Goal: Complete application form

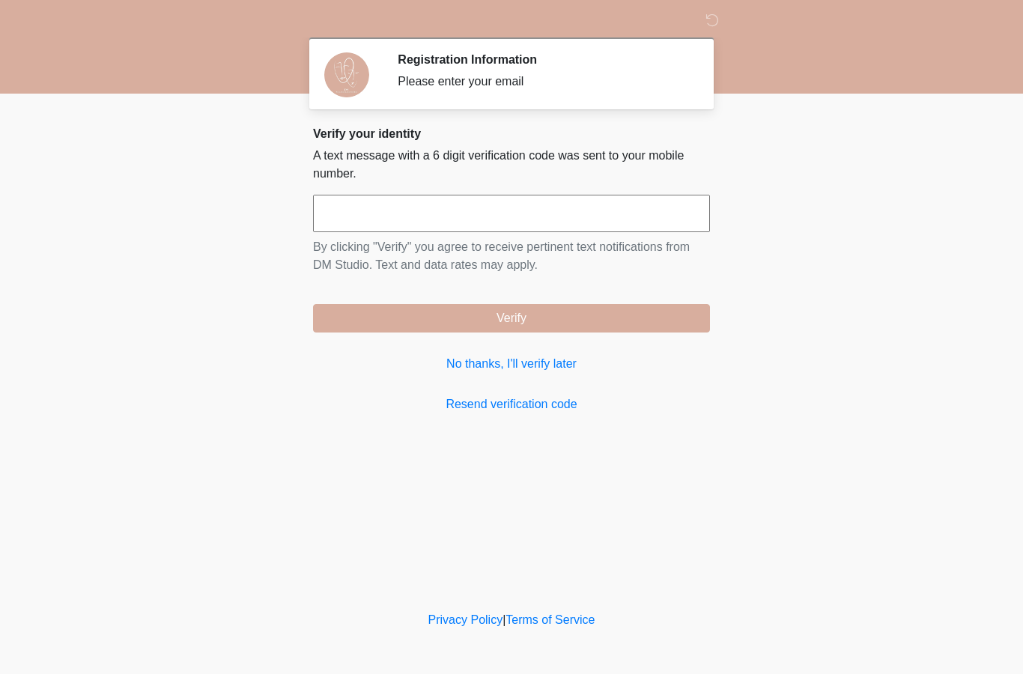
click at [511, 202] on input "text" at bounding box center [511, 213] width 397 height 37
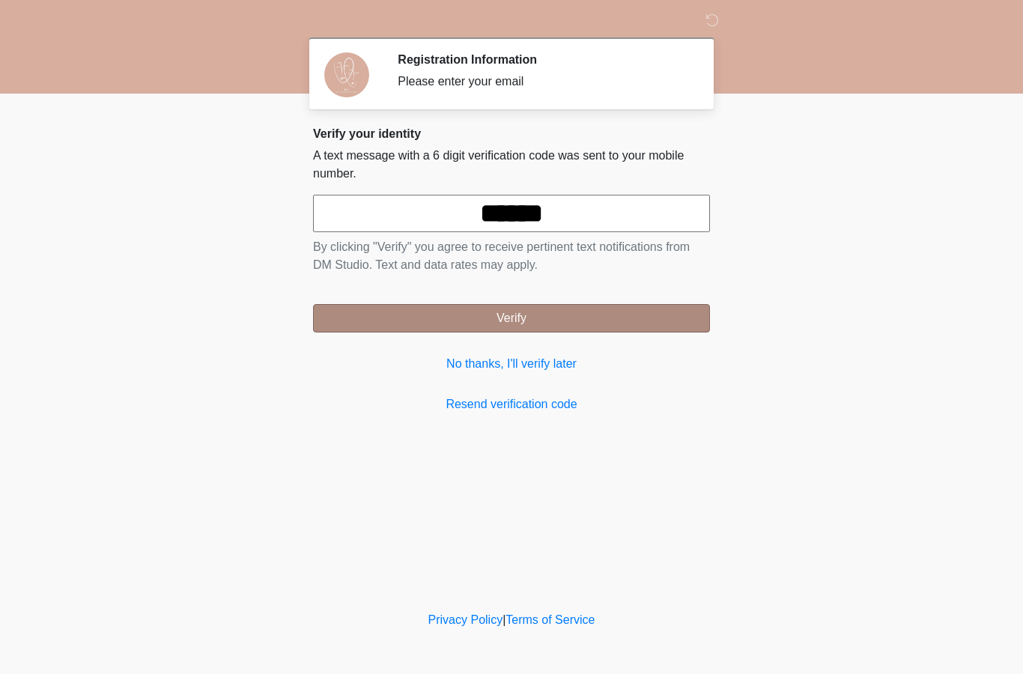
type input "******"
click at [632, 307] on button "Verify" at bounding box center [511, 318] width 397 height 28
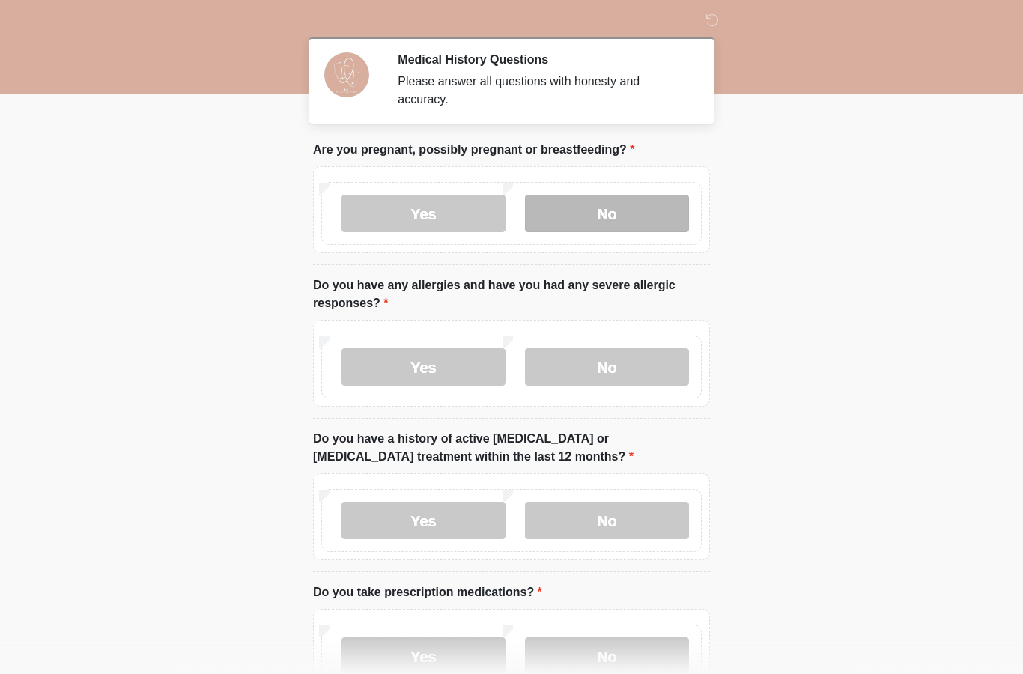
click at [613, 207] on label "No" at bounding box center [607, 213] width 164 height 37
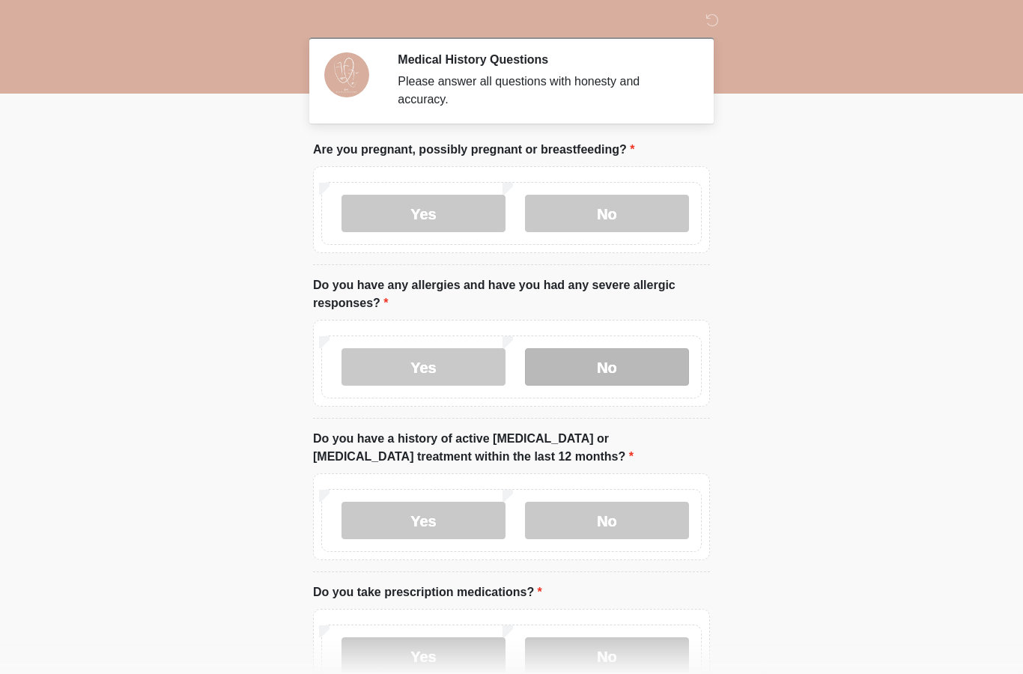
click at [604, 356] on label "No" at bounding box center [607, 366] width 164 height 37
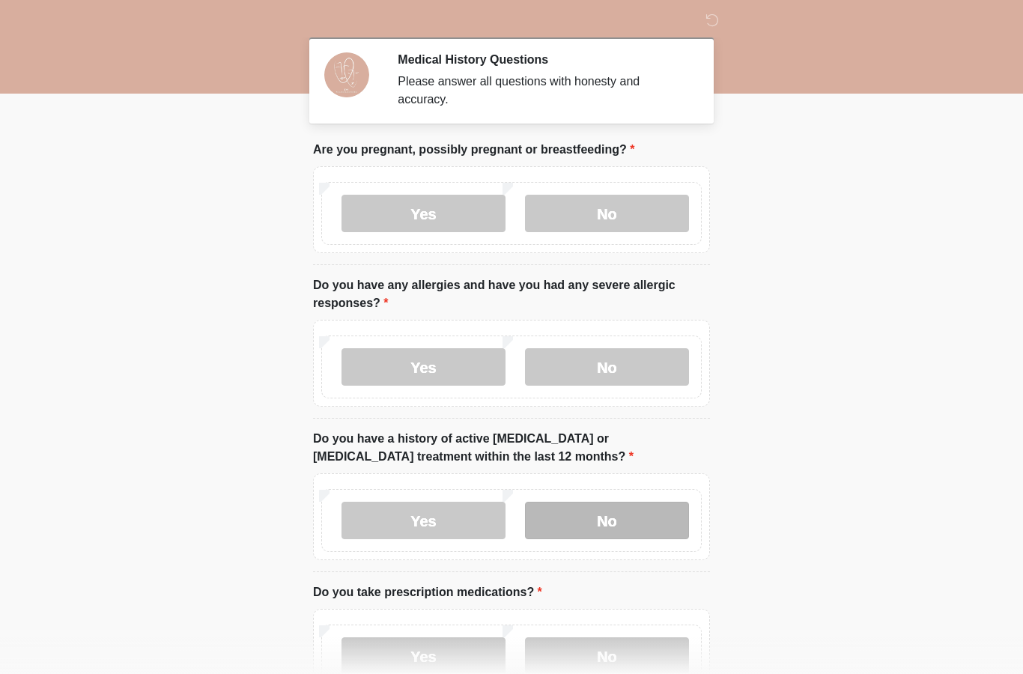
click at [622, 510] on label "No" at bounding box center [607, 520] width 164 height 37
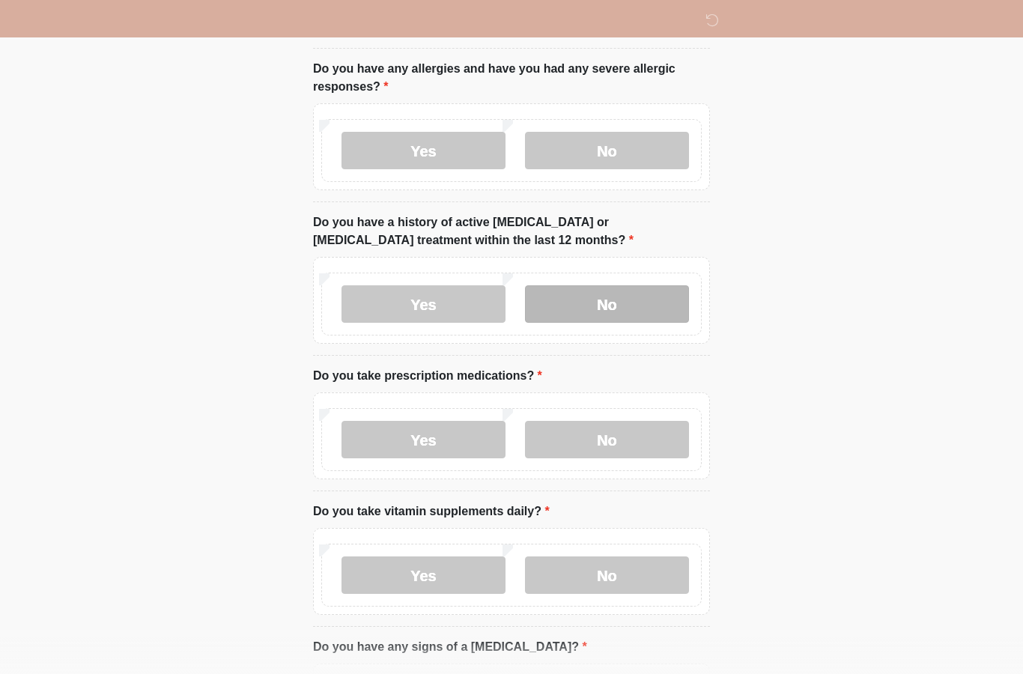
scroll to position [218, 0]
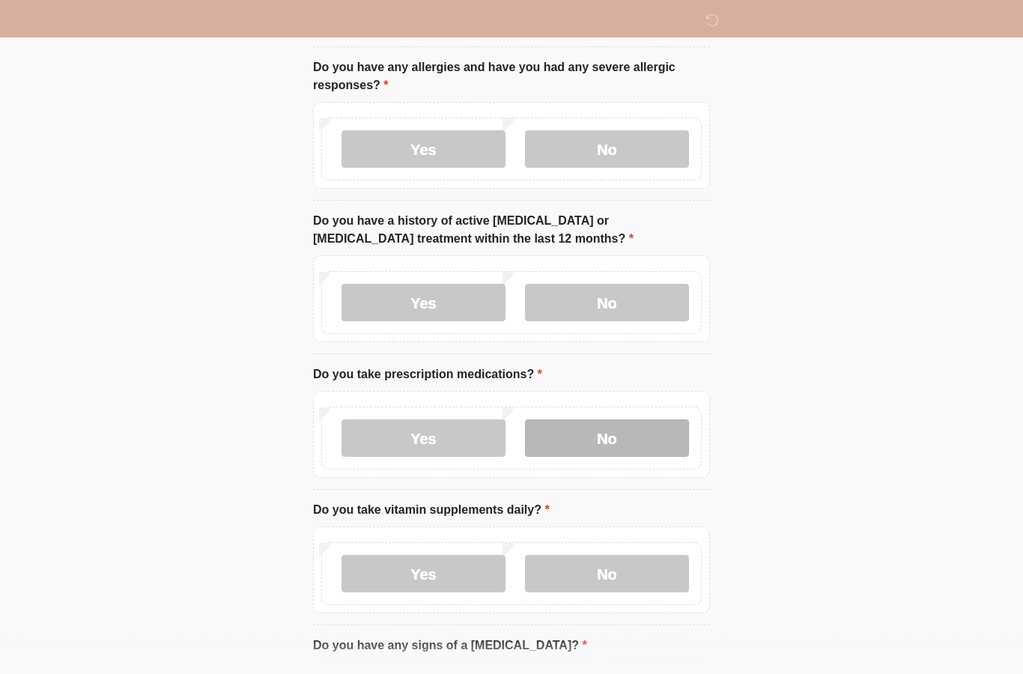
click at [625, 432] on label "No" at bounding box center [607, 437] width 164 height 37
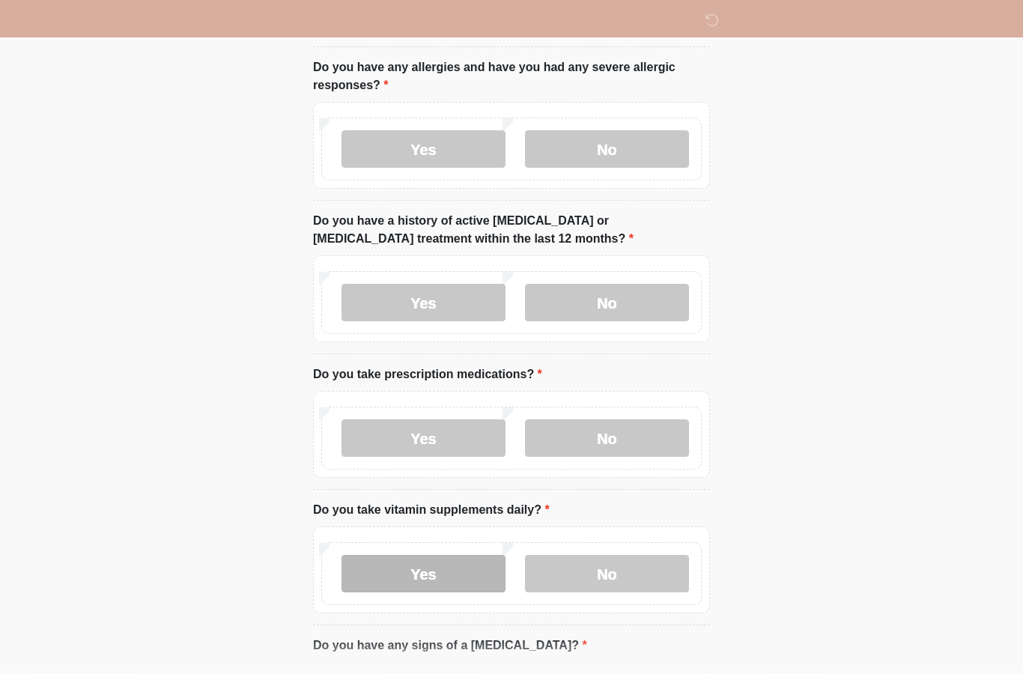
click at [425, 557] on label "Yes" at bounding box center [424, 573] width 164 height 37
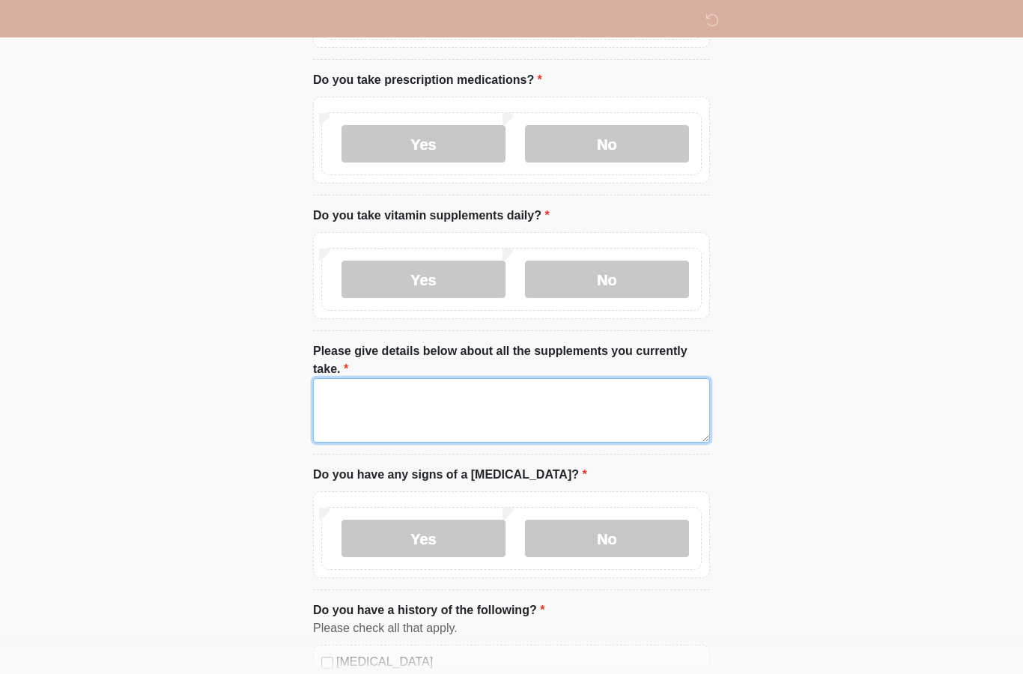
click at [487, 406] on textarea "Please give details below about all the supplements you currently take." at bounding box center [511, 411] width 397 height 64
type textarea "**********"
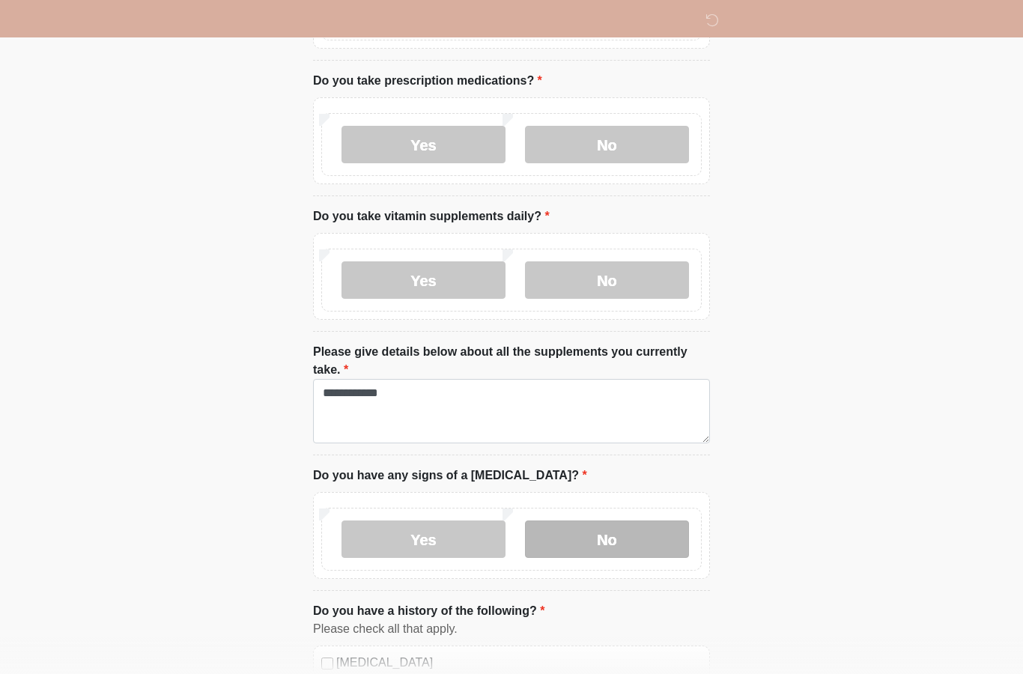
click at [598, 531] on label "No" at bounding box center [607, 539] width 164 height 37
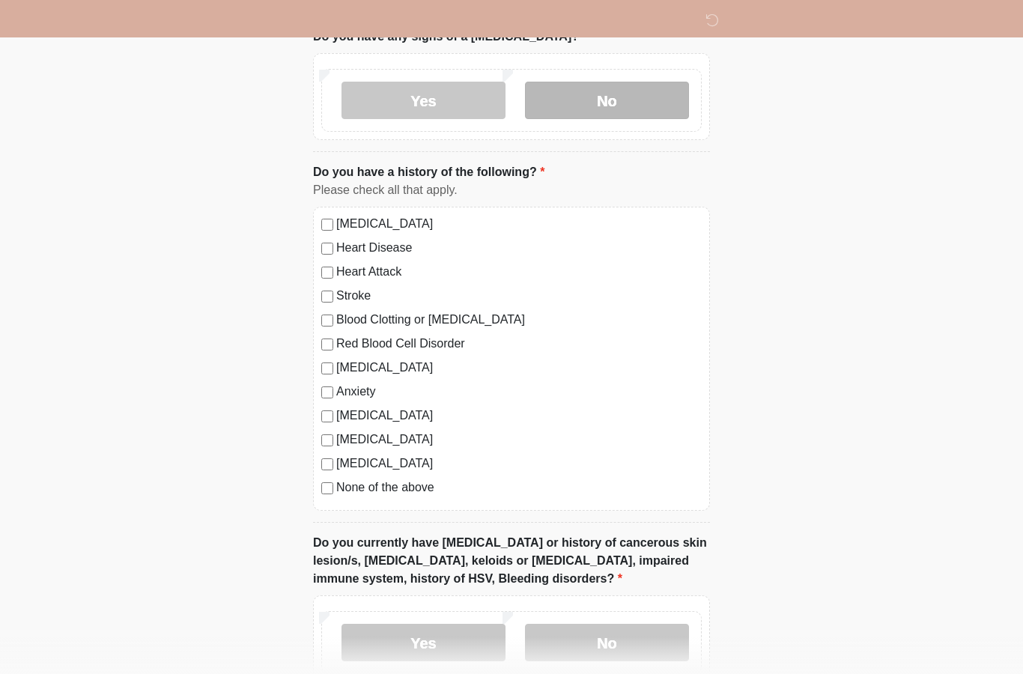
scroll to position [965, 0]
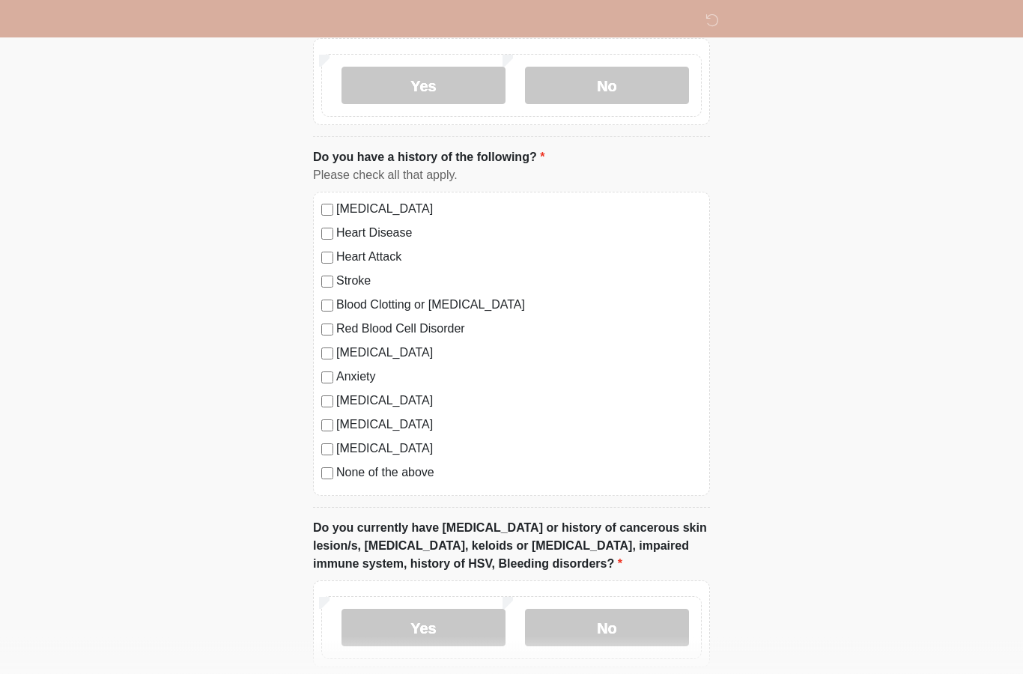
click at [370, 473] on label "None of the above" at bounding box center [518, 473] width 365 height 18
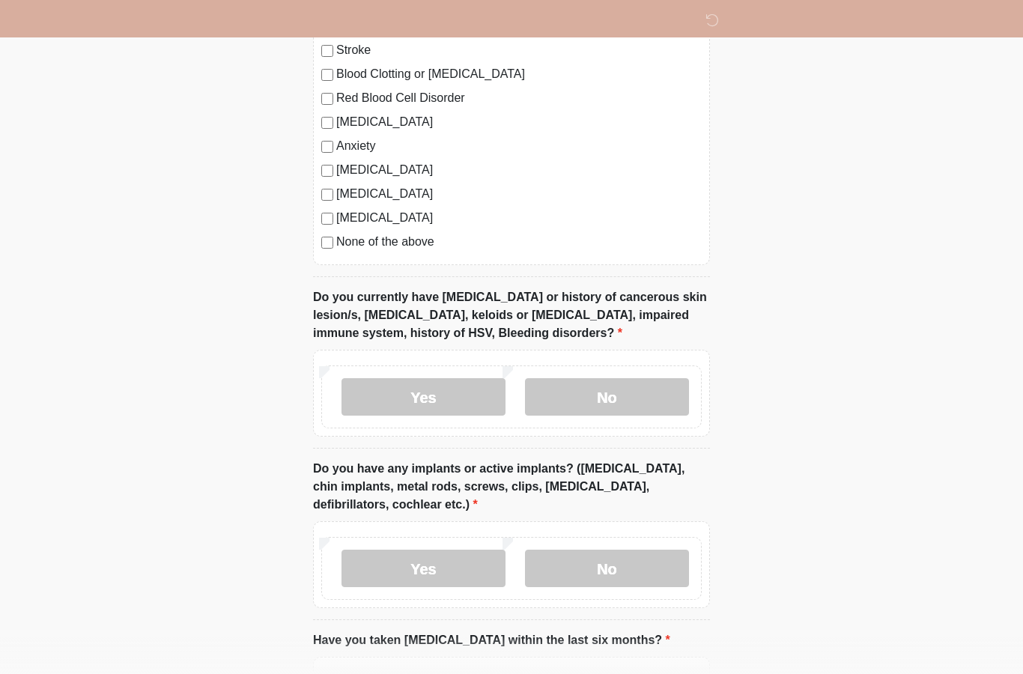
scroll to position [1204, 0]
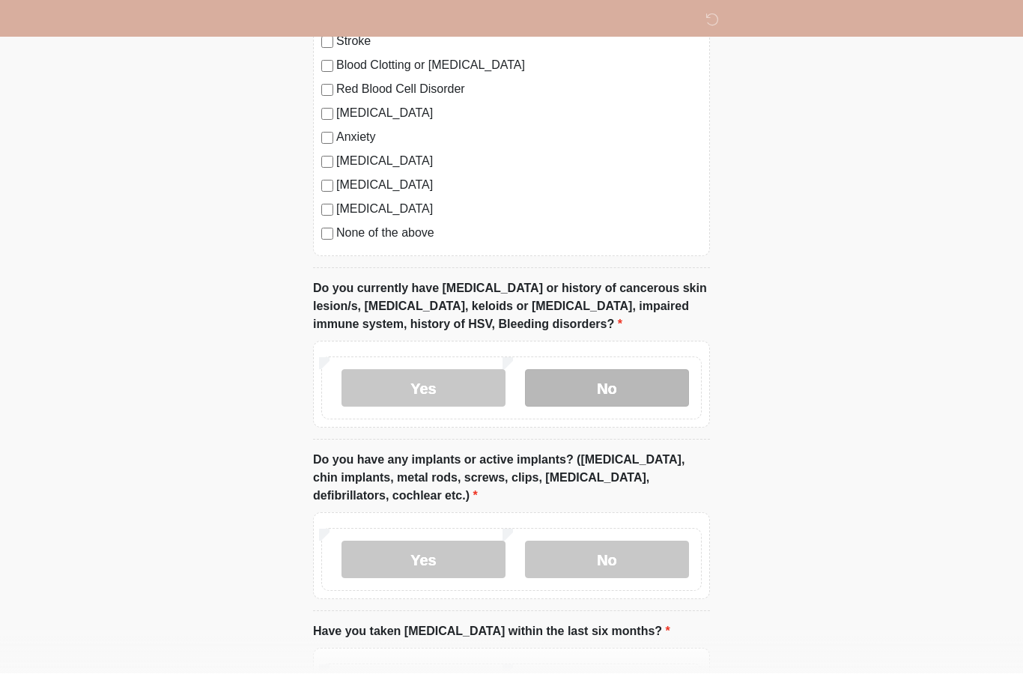
click at [624, 377] on label "No" at bounding box center [607, 388] width 164 height 37
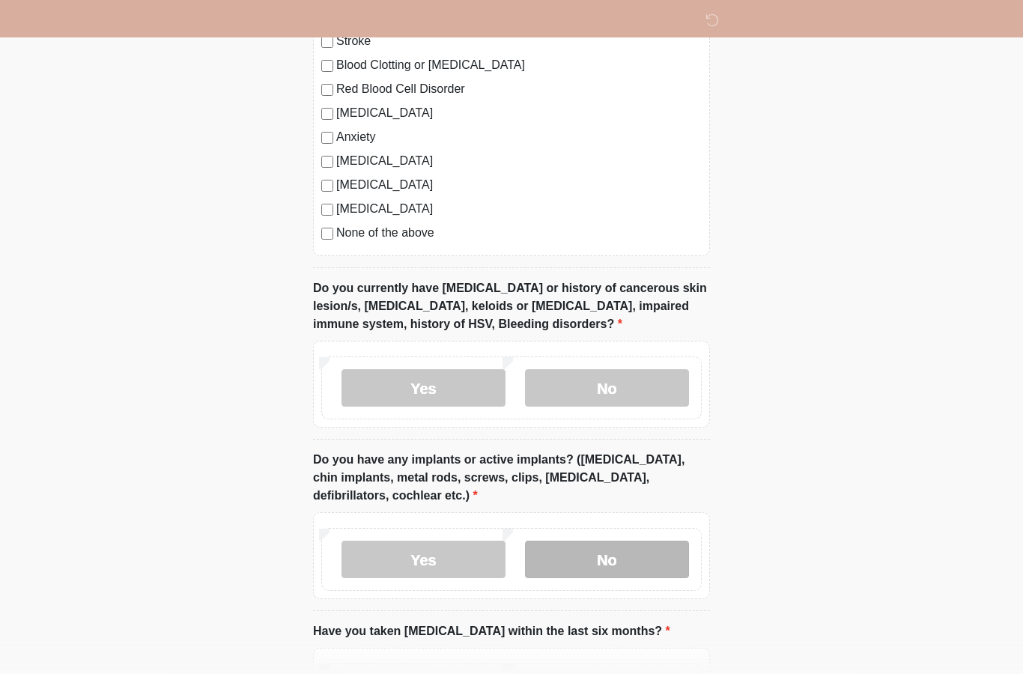
click at [619, 547] on label "No" at bounding box center [607, 559] width 164 height 37
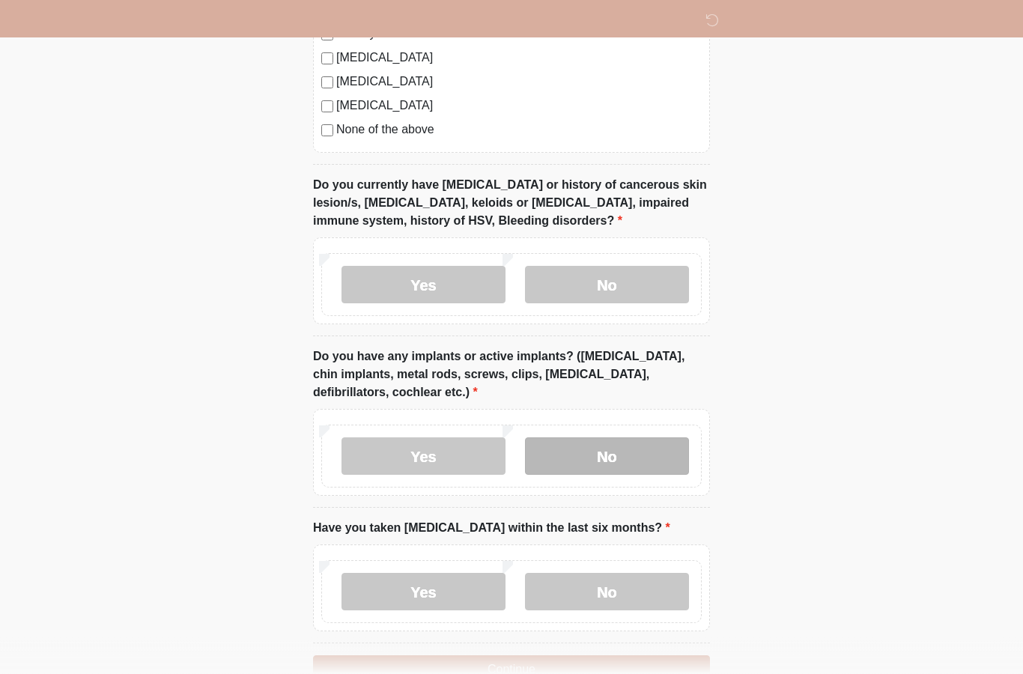
scroll to position [1335, 0]
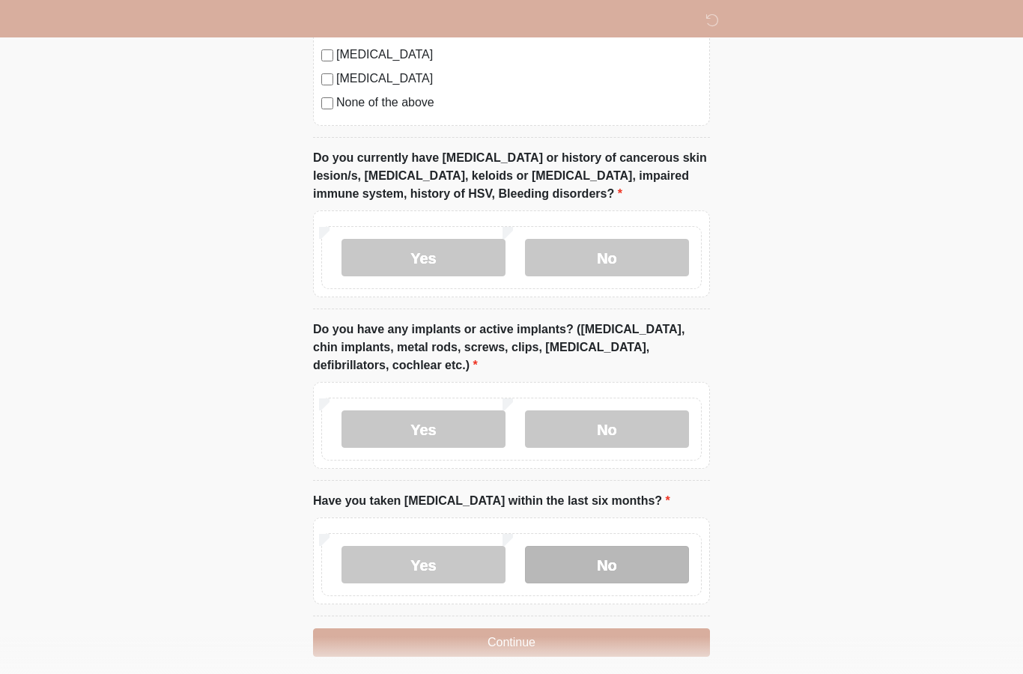
click at [616, 568] on label "No" at bounding box center [607, 564] width 164 height 37
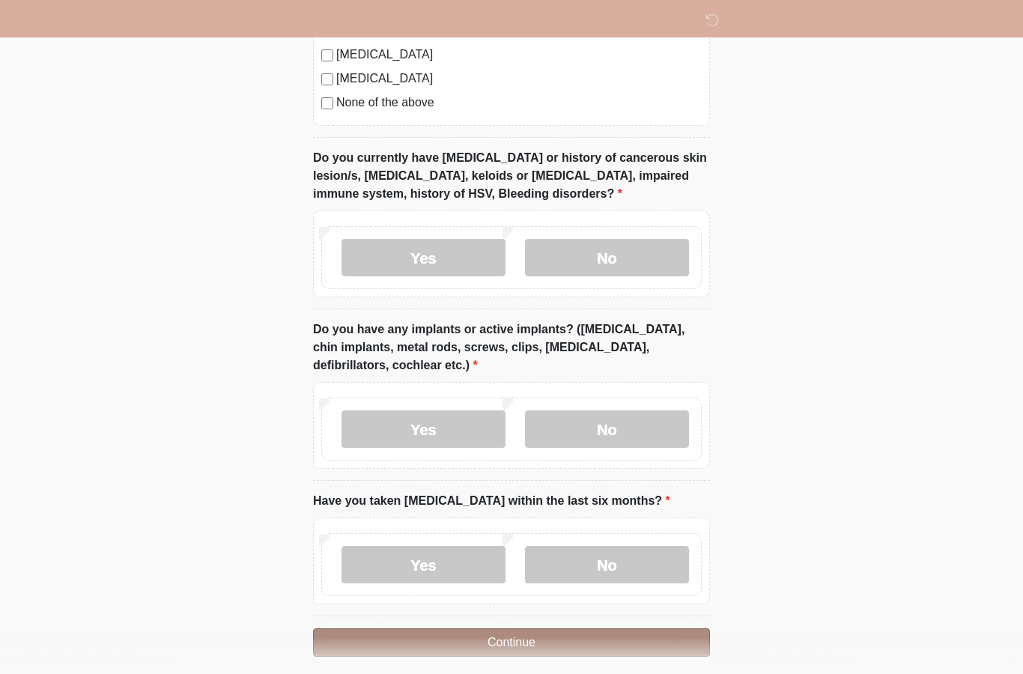
click at [604, 630] on button "Continue" at bounding box center [511, 642] width 397 height 28
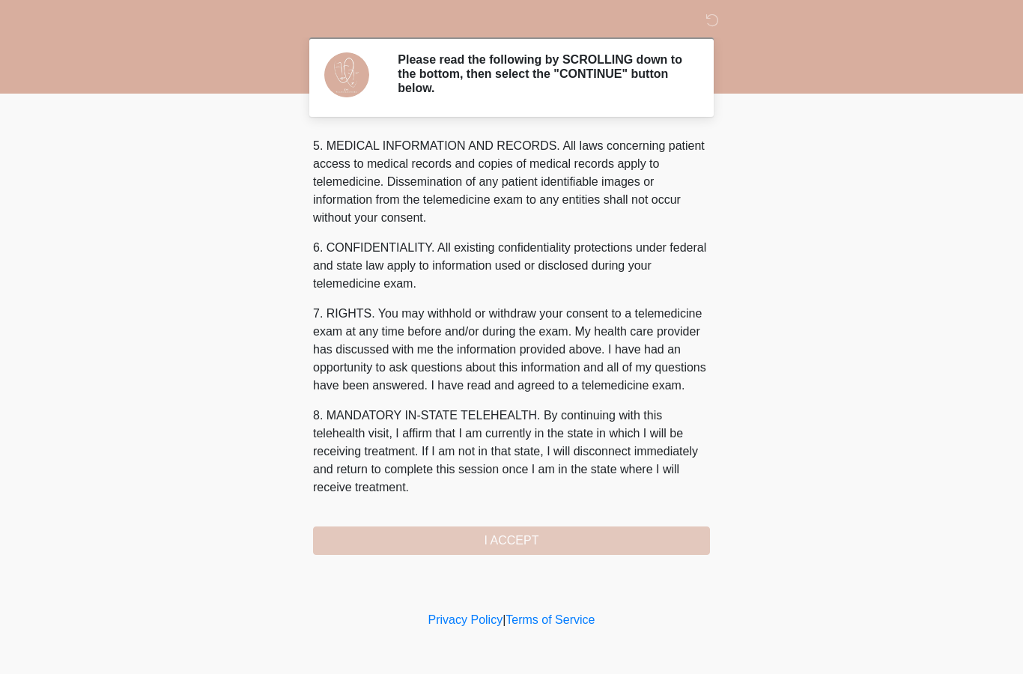
scroll to position [494, 0]
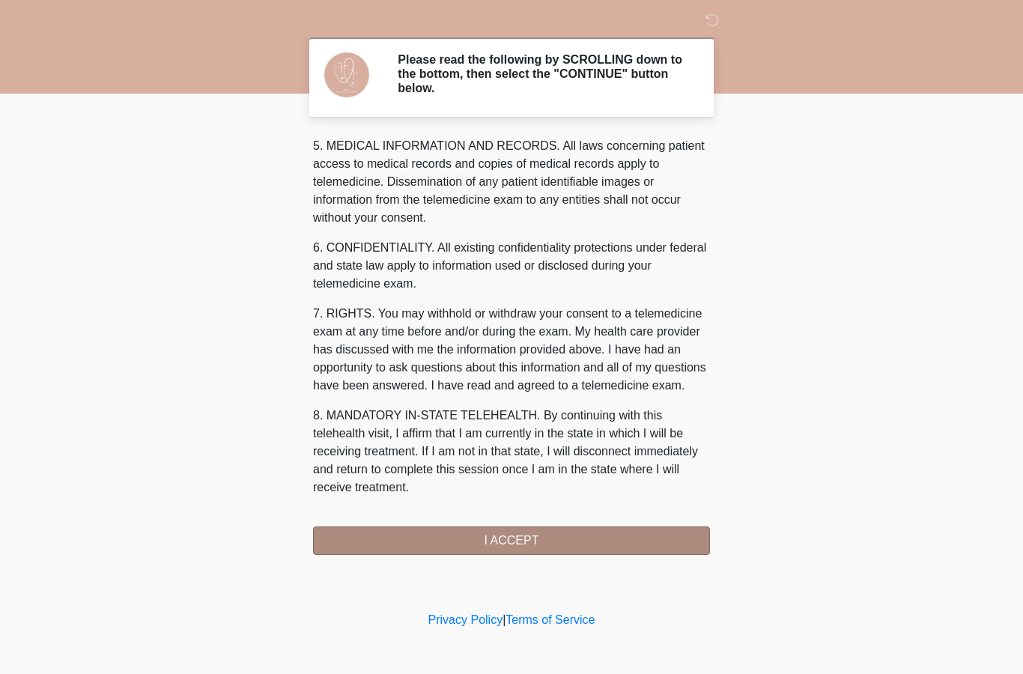
click at [586, 530] on button "I ACCEPT" at bounding box center [511, 541] width 397 height 28
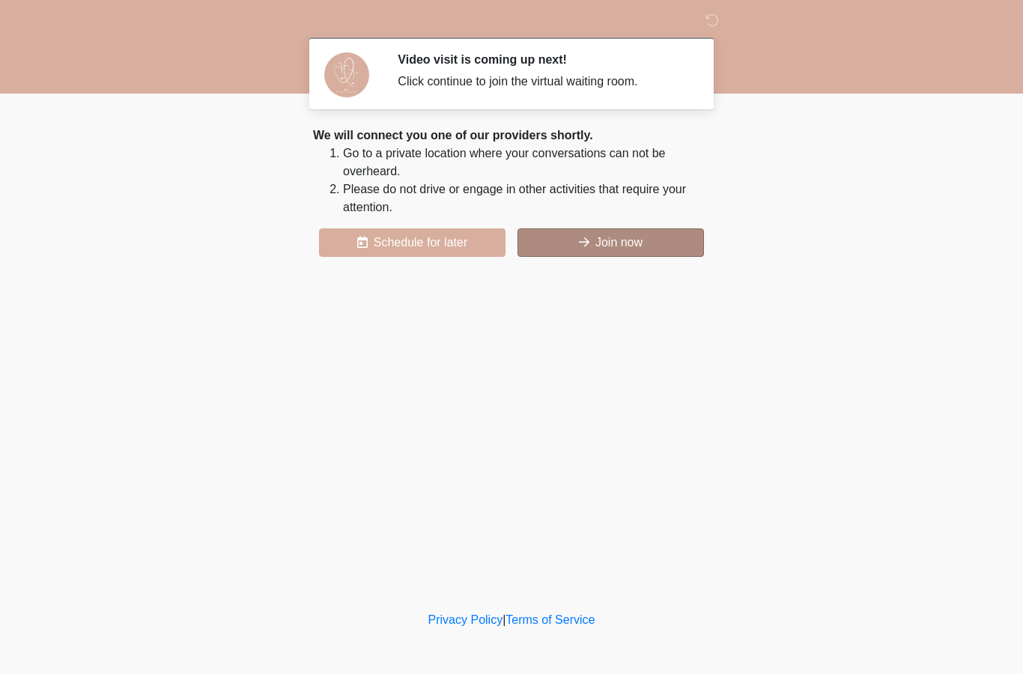
click at [648, 235] on button "Join now" at bounding box center [611, 242] width 186 height 28
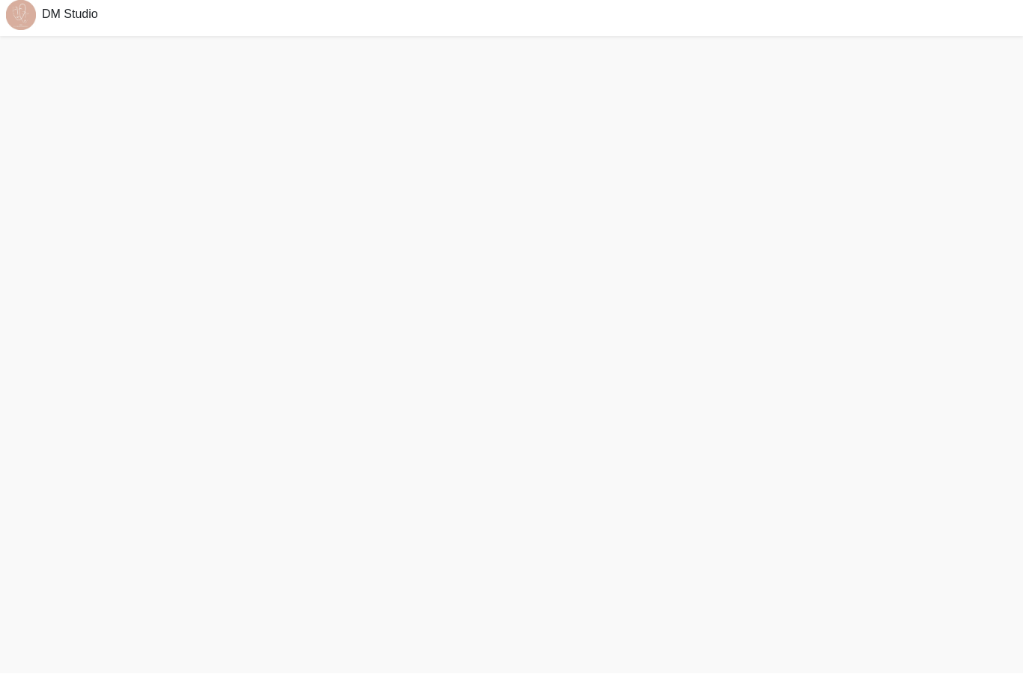
scroll to position [38, 0]
